Goal: Task Accomplishment & Management: Manage account settings

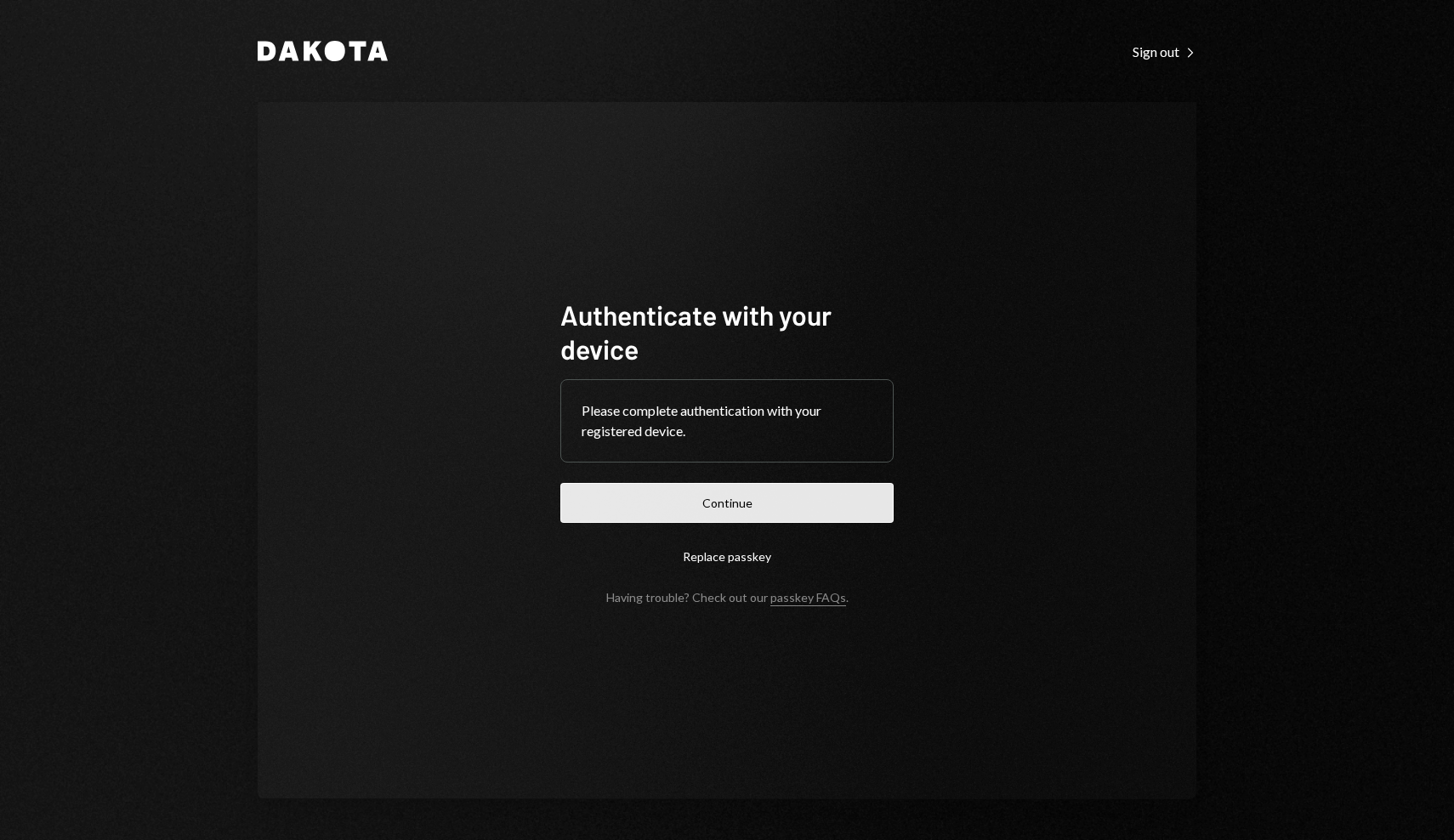
click at [653, 498] on button "Continue" at bounding box center [727, 504] width 334 height 40
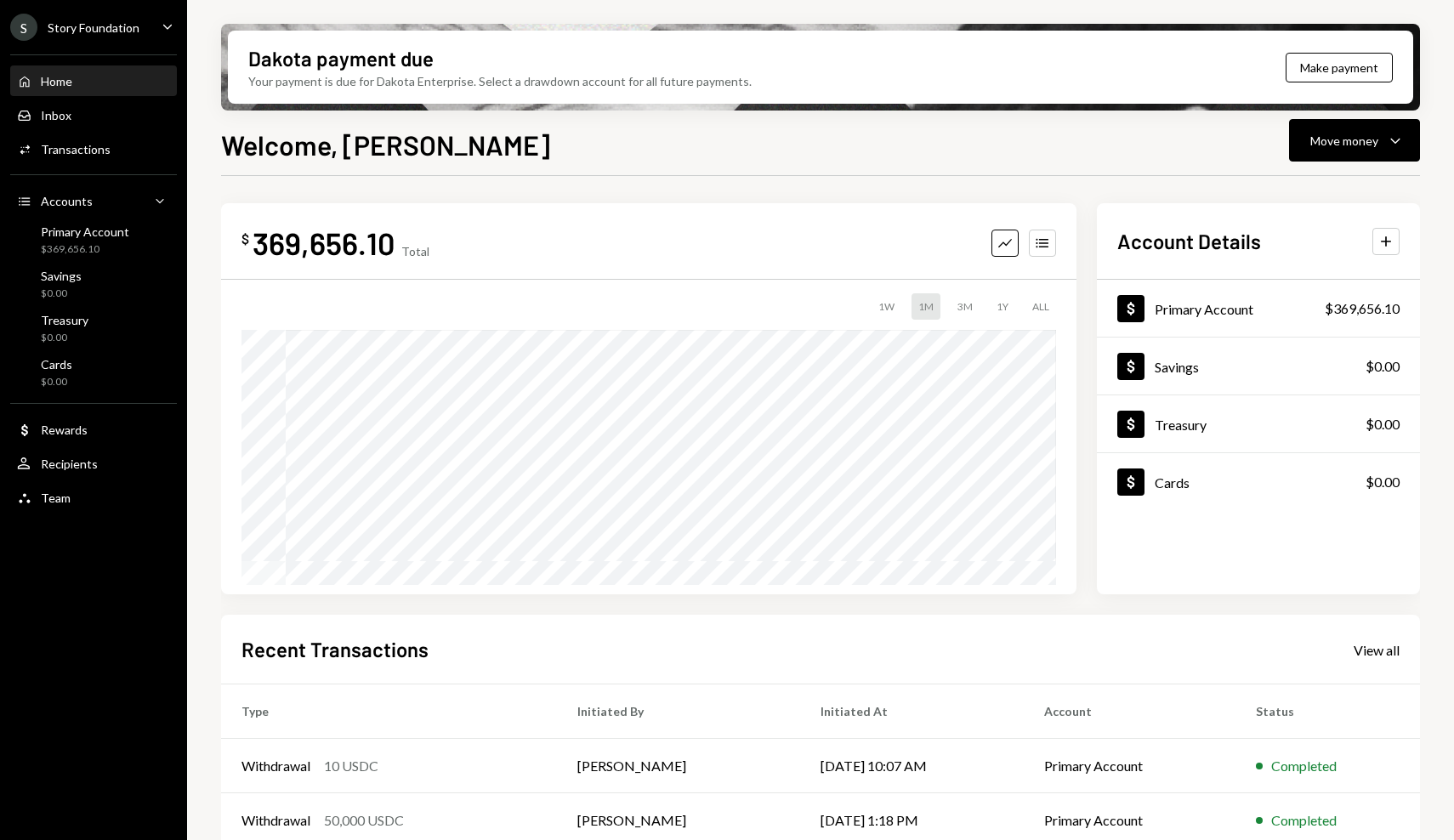
click at [455, 138] on div "Welcome, Dan Move money Caret Down" at bounding box center [820, 143] width 1199 height 38
